Goal: Information Seeking & Learning: Learn about a topic

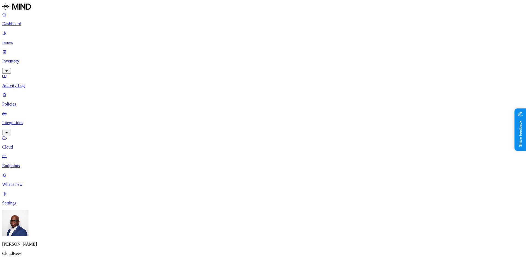
click at [19, 23] on p "Dashboard" at bounding box center [263, 23] width 522 height 5
click at [27, 102] on p "Users" at bounding box center [263, 104] width 522 height 5
click at [26, 83] on p "Resources" at bounding box center [263, 85] width 522 height 5
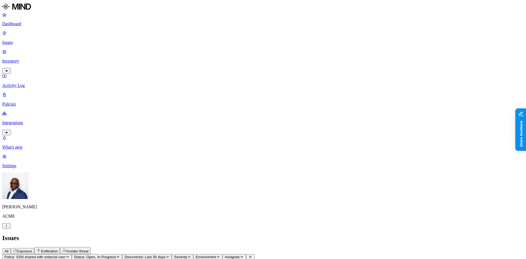
scroll to position [201, 0]
click at [32, 249] on span "Exposure" at bounding box center [24, 251] width 15 height 4
click at [8, 228] on icon "button" at bounding box center [6, 225] width 4 height 3
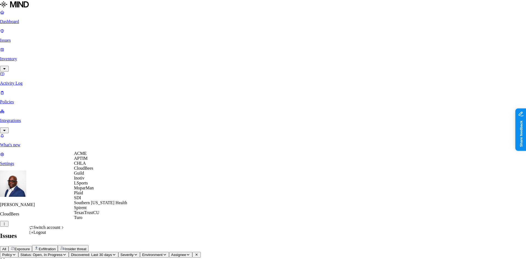
click at [87, 156] on span "ACME" at bounding box center [80, 153] width 13 height 5
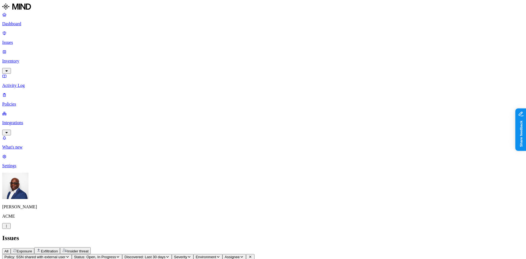
click at [34, 248] on button "Exposure" at bounding box center [23, 251] width 24 height 6
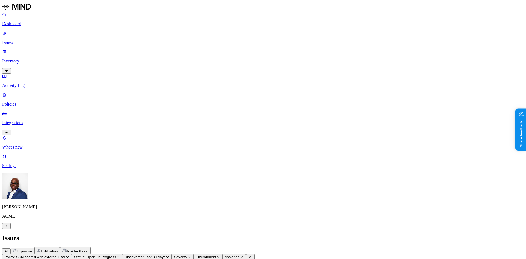
click at [32, 249] on span "Exposure" at bounding box center [24, 251] width 15 height 4
click at [58, 249] on span "Exfiltration" at bounding box center [49, 251] width 17 height 4
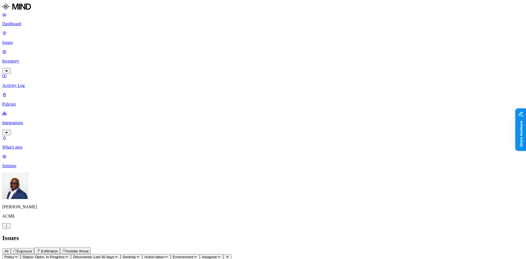
click at [32, 249] on span "Exposure" at bounding box center [24, 251] width 15 height 4
click at [8, 249] on span "All" at bounding box center [6, 251] width 4 height 4
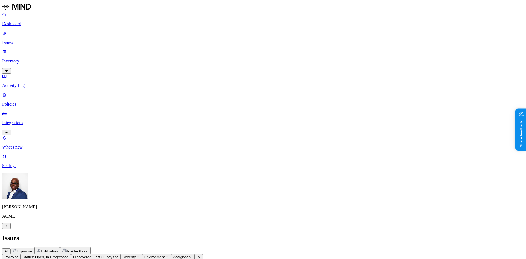
click at [20, 24] on p "Dashboard" at bounding box center [263, 23] width 522 height 5
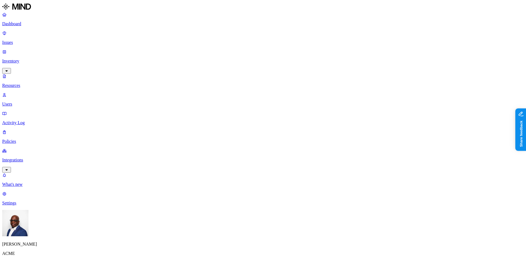
scroll to position [87, 0]
click at [24, 59] on p "Inventory" at bounding box center [263, 61] width 522 height 5
click at [164, 39] on div "PII / PHI" at bounding box center [190, 35] width 53 height 5
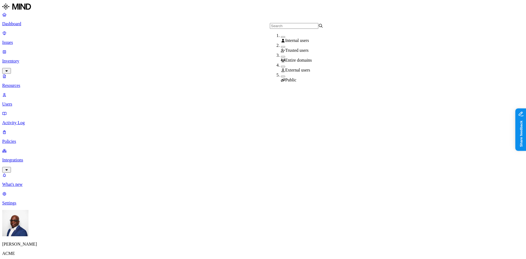
click at [281, 67] on button "button" at bounding box center [283, 67] width 4 height 2
click at [281, 76] on button "button" at bounding box center [283, 77] width 4 height 2
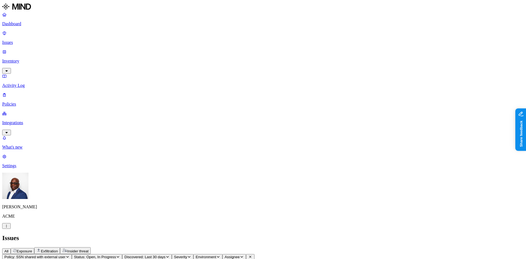
click at [32, 249] on span "Exposure" at bounding box center [24, 251] width 15 height 4
drag, startPoint x: 418, startPoint y: 47, endPoint x: 423, endPoint y: 49, distance: 6.3
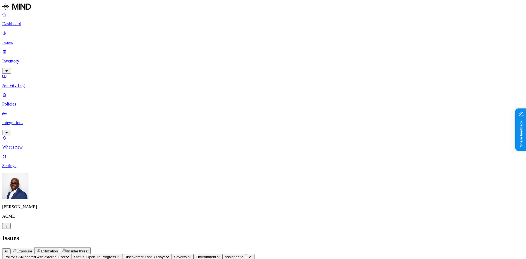
click at [22, 73] on html "Dashboard Issues Inventory Activity Log Policies Integrations What's new 1 Sett…" at bounding box center [263, 263] width 526 height 526
click at [22, 120] on p "Integrations" at bounding box center [263, 122] width 522 height 5
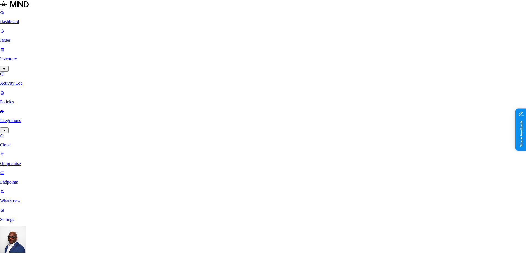
drag, startPoint x: 400, startPoint y: 37, endPoint x: 54, endPoint y: 9, distance: 346.8
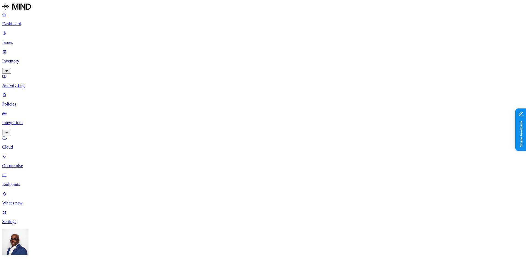
click at [20, 224] on p "Settings" at bounding box center [263, 221] width 522 height 5
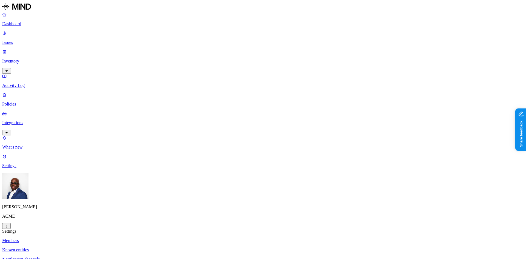
click at [22, 120] on p "Integrations" at bounding box center [263, 122] width 522 height 5
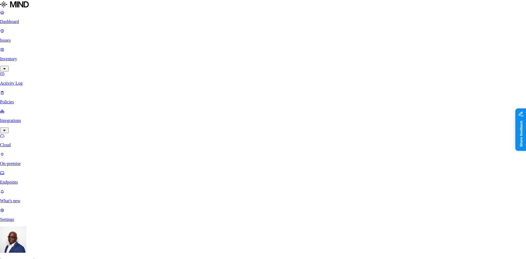
scroll to position [170, 0]
click at [90, 170] on span "CloudBees" at bounding box center [83, 168] width 19 height 5
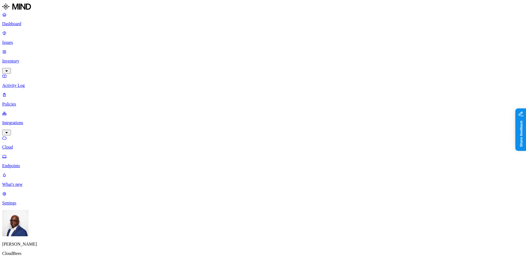
click at [22, 40] on p "Issues" at bounding box center [263, 42] width 522 height 5
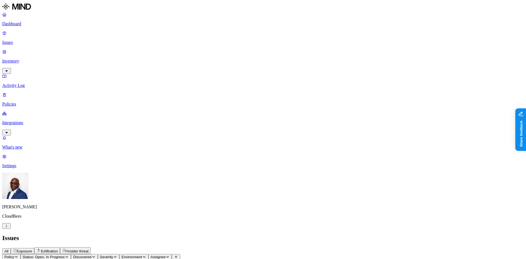
click at [22, 24] on p "Dashboard" at bounding box center [263, 23] width 522 height 5
click at [20, 40] on p "Issues" at bounding box center [263, 42] width 522 height 5
click at [18, 59] on p "Inventory" at bounding box center [263, 61] width 522 height 5
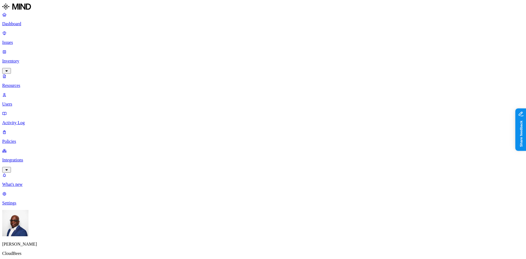
click at [164, 38] on button "button" at bounding box center [166, 38] width 4 height 2
click at [172, 44] on span "PCI" at bounding box center [175, 42] width 7 height 5
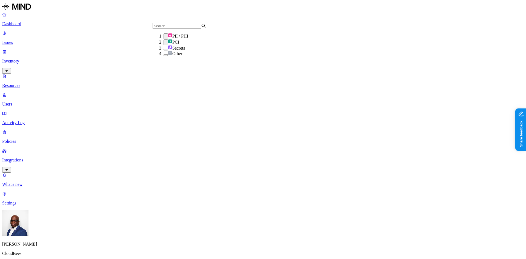
click at [164, 38] on button "button" at bounding box center [166, 36] width 4 height 6
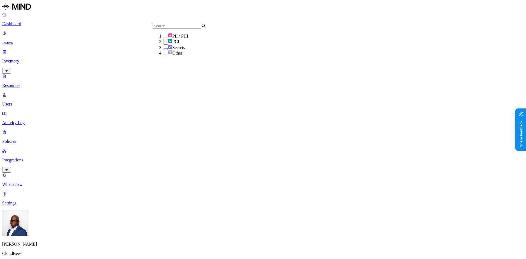
click at [164, 50] on button "button" at bounding box center [166, 49] width 4 height 2
click at [164, 45] on button "button" at bounding box center [166, 42] width 4 height 6
click at [164, 50] on button "button" at bounding box center [166, 47] width 4 height 6
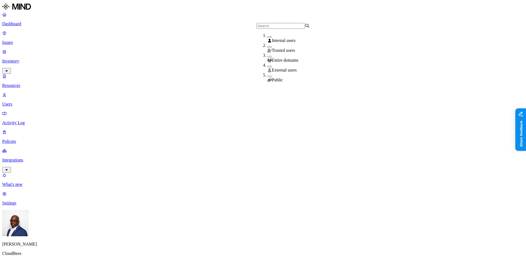
click at [267, 67] on button "button" at bounding box center [269, 67] width 4 height 2
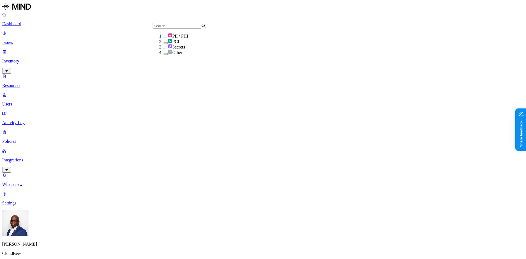
click at [164, 49] on button "button" at bounding box center [166, 49] width 4 height 2
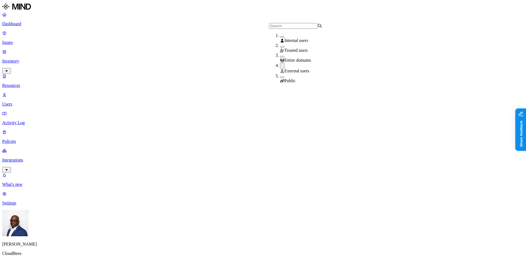
click at [280, 77] on div "Public" at bounding box center [306, 78] width 53 height 10
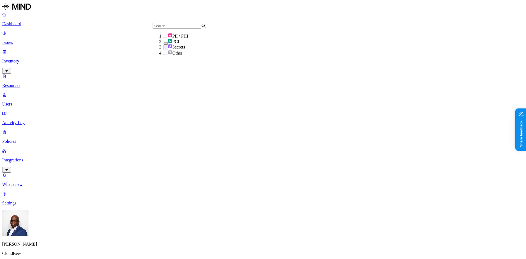
drag, startPoint x: 158, startPoint y: 58, endPoint x: 157, endPoint y: 47, distance: 11.0
click at [164, 50] on div "Secrets" at bounding box center [190, 47] width 53 height 6
click at [164, 44] on button "button" at bounding box center [166, 43] width 4 height 2
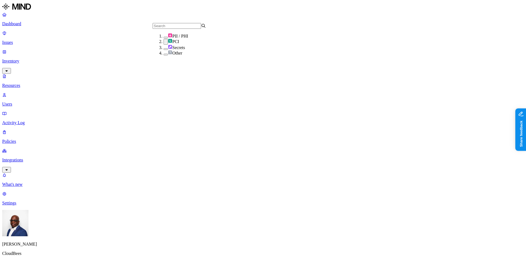
click at [164, 38] on button "button" at bounding box center [166, 38] width 4 height 2
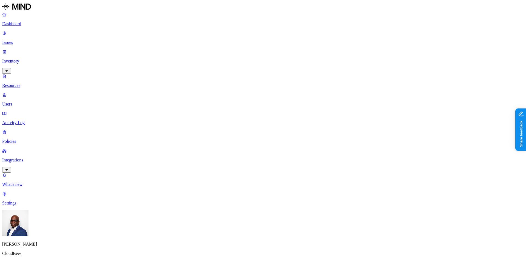
drag, startPoint x: 442, startPoint y: 130, endPoint x: 474, endPoint y: 128, distance: 32.9
drag, startPoint x: 474, startPoint y: 128, endPoint x: 498, endPoint y: 124, distance: 24.5
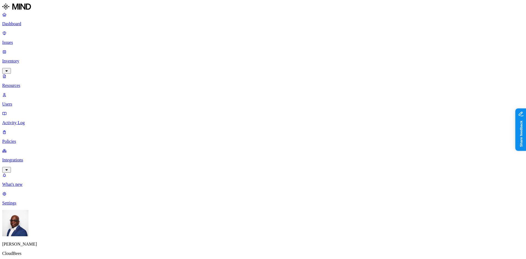
drag, startPoint x: 497, startPoint y: 127, endPoint x: 433, endPoint y: 131, distance: 64.5
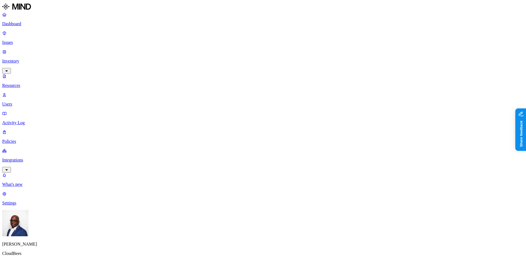
click at [16, 25] on p "Dashboard" at bounding box center [263, 23] width 522 height 5
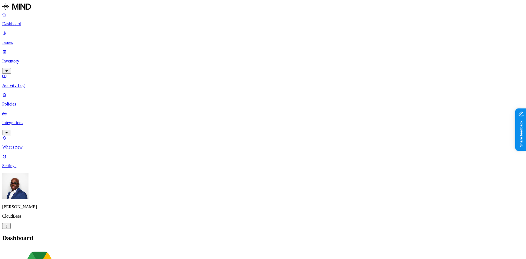
click at [18, 24] on p "Dashboard" at bounding box center [263, 23] width 522 height 5
click at [23, 40] on p "Issues" at bounding box center [263, 42] width 522 height 5
click at [24, 24] on p "Dashboard" at bounding box center [263, 23] width 522 height 5
click at [22, 59] on p "Inventory" at bounding box center [263, 61] width 522 height 5
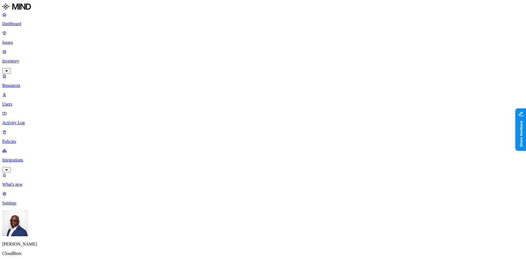
click at [29, 24] on p "Dashboard" at bounding box center [263, 23] width 522 height 5
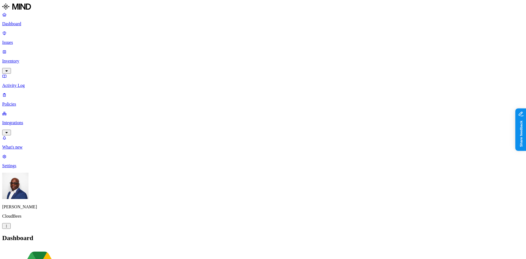
click at [18, 102] on p "Policies" at bounding box center [263, 104] width 522 height 5
